Goal: Task Accomplishment & Management: Use online tool/utility

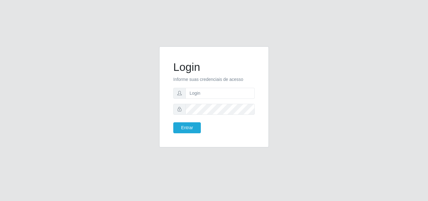
type input "[EMAIL_ADDRESS][DOMAIN_NAME]"
click at [183, 128] on button "Entrar" at bounding box center [187, 127] width 28 height 11
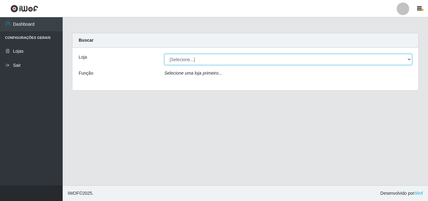
click at [410, 58] on select "[Selecione...] Corte Fácil - Unidade Emaús" at bounding box center [288, 59] width 248 height 11
select select "201"
click at [164, 54] on select "[Selecione...] Corte Fácil - Unidade Emaús" at bounding box center [288, 59] width 248 height 11
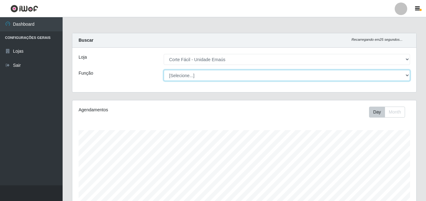
click at [407, 76] on select "[Selecione...] ASG ASG + ASG ++ Auxiliar de Cozinha Auxiliar de Cozinha + Auxil…" at bounding box center [287, 75] width 246 height 11
click at [164, 70] on select "[Selecione...] ASG ASG + ASG ++ Auxiliar de Cozinha Auxiliar de Cozinha + Auxil…" at bounding box center [287, 75] width 246 height 11
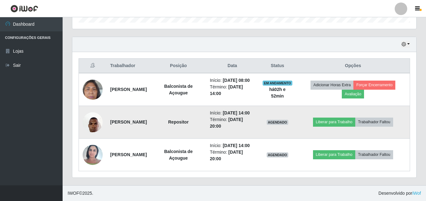
scroll to position [127, 0]
